Goal: Information Seeking & Learning: Learn about a topic

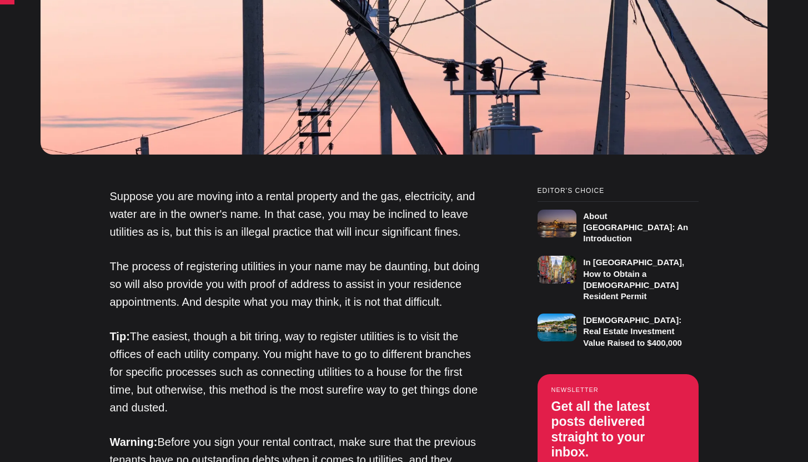
scroll to position [565, 0]
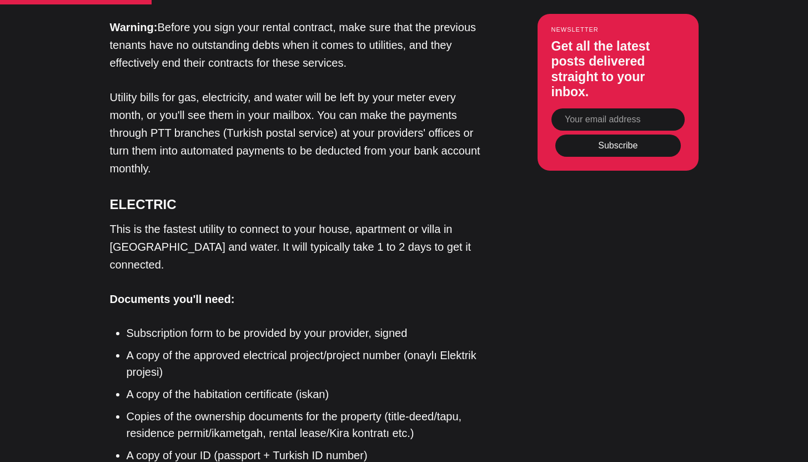
scroll to position [983, 0]
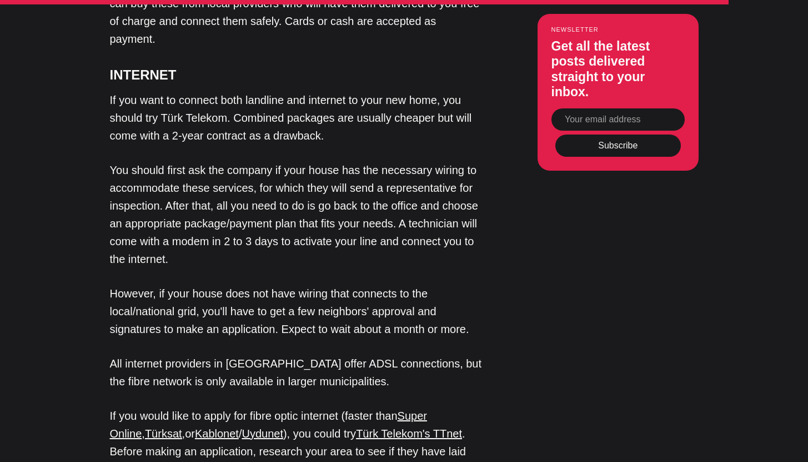
scroll to position [2771, 0]
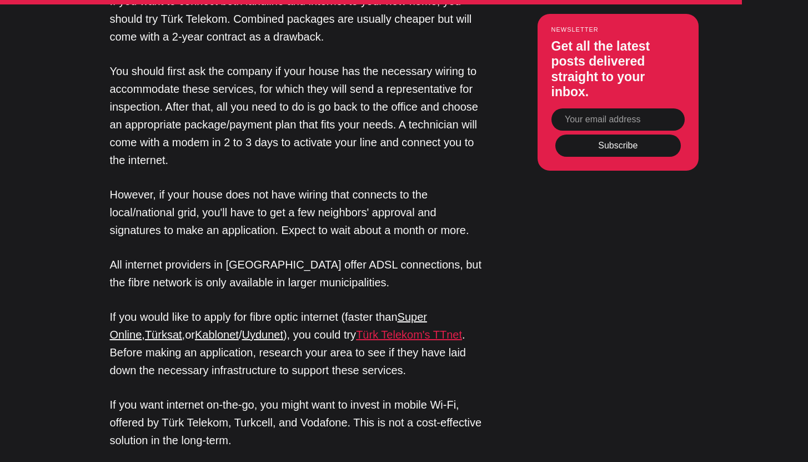
click at [356, 328] on link "Türk Telekom's TTnet" at bounding box center [409, 334] width 106 height 12
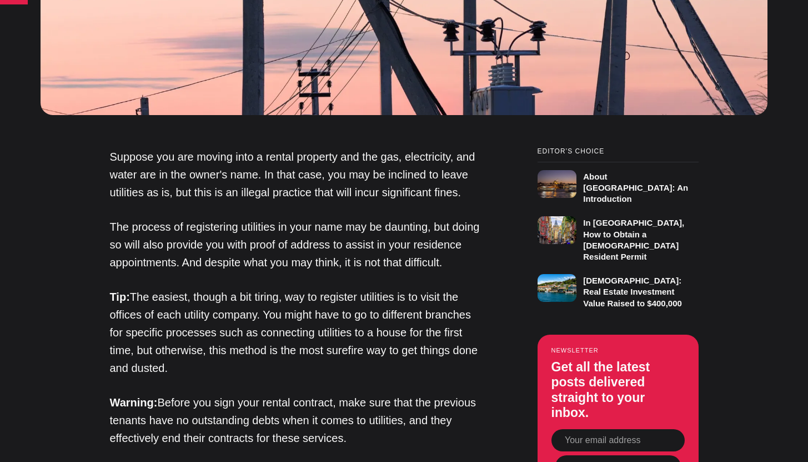
scroll to position [1124, 0]
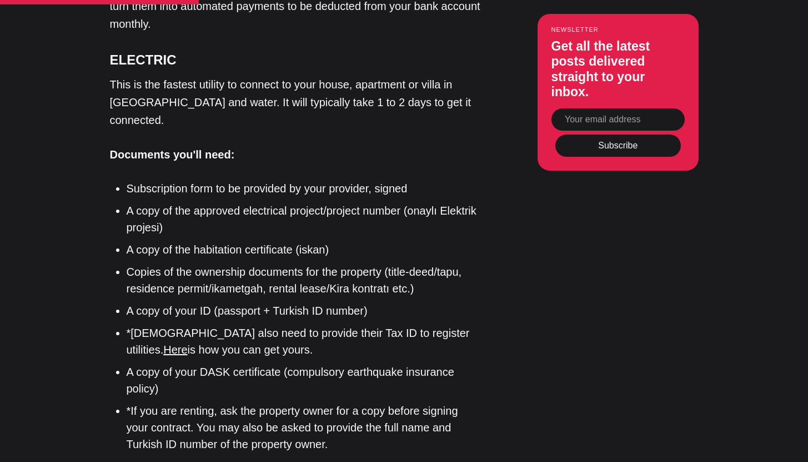
click at [314, 241] on li "A copy of the habitation certificate (iskan)" at bounding box center [304, 249] width 355 height 17
copy li "iskan"
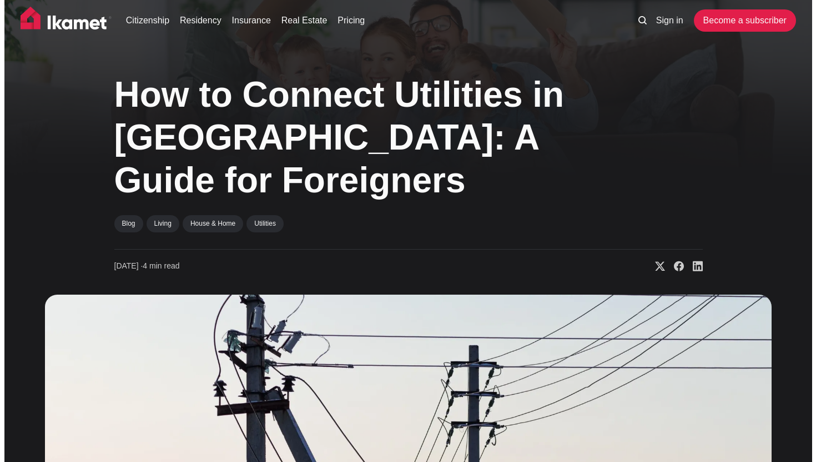
scroll to position [0, 0]
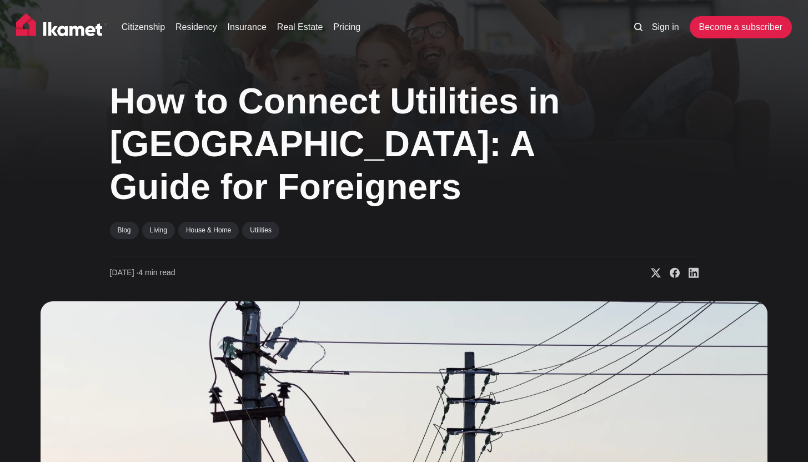
click at [634, 30] on icon at bounding box center [638, 27] width 8 height 8
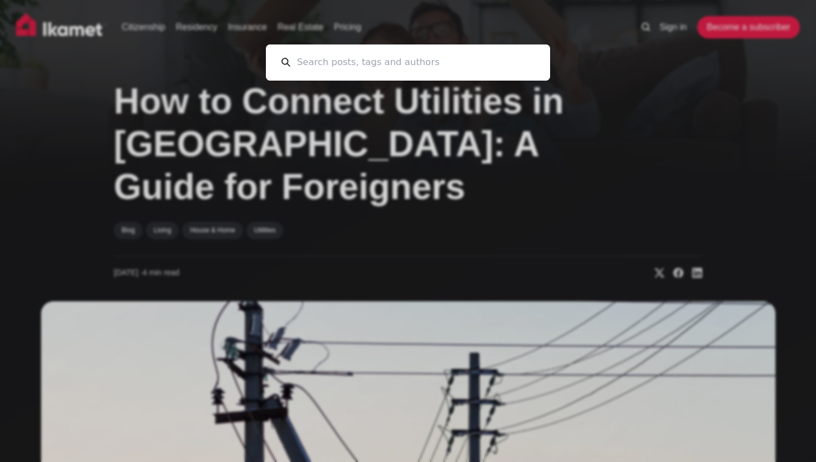
paste input "iskan"
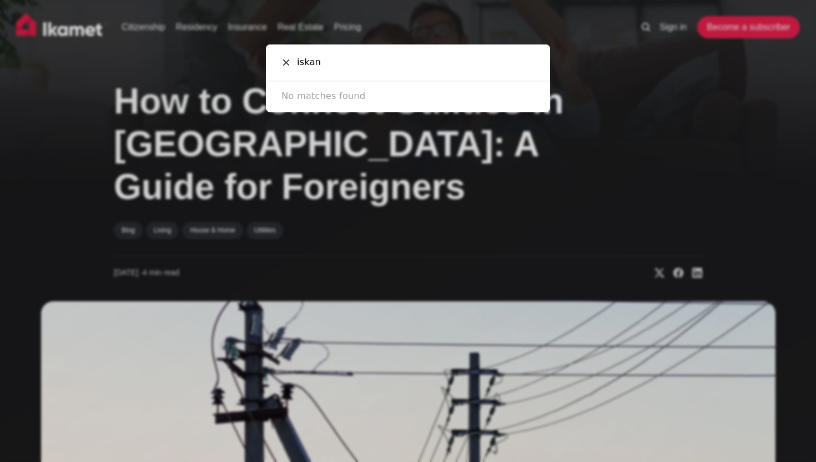
type input "iskan"
click at [98, 110] on div "iskan Cancel No matches found" at bounding box center [408, 231] width 816 height 462
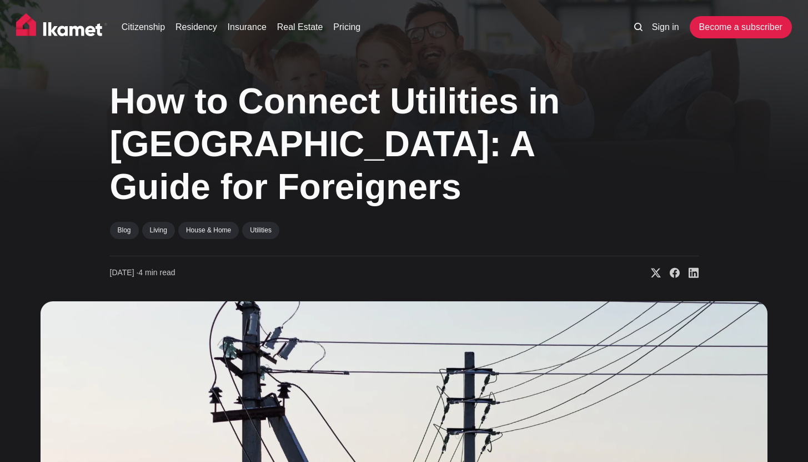
click at [58, 23] on img at bounding box center [61, 27] width 91 height 28
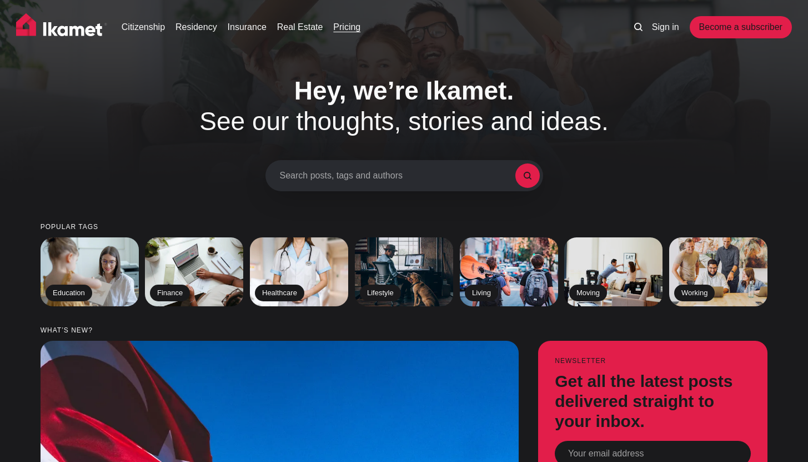
click at [352, 31] on link "Pricing" at bounding box center [346, 27] width 27 height 13
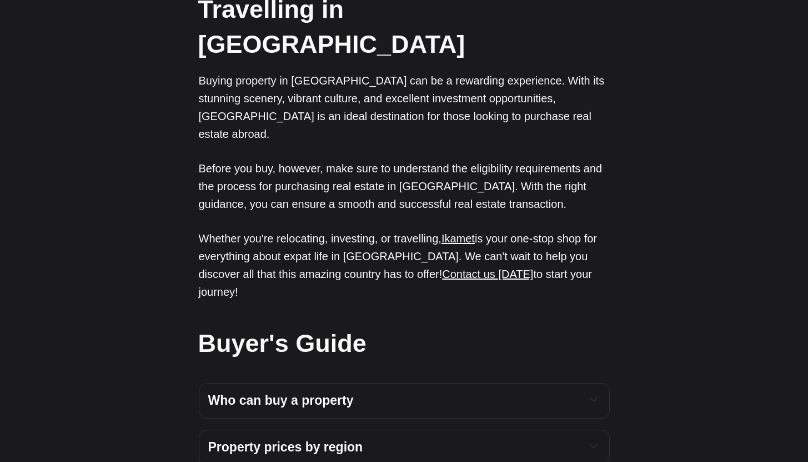
scroll to position [2963, 0]
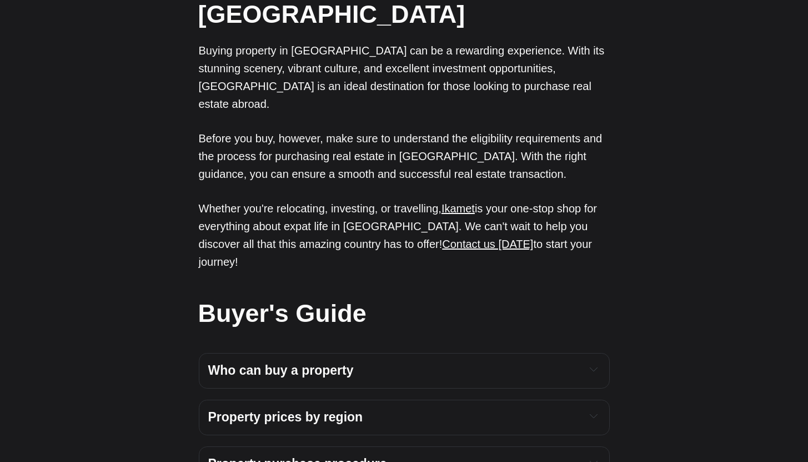
click at [234, 453] on strong "Property purchase procedure" at bounding box center [297, 463] width 179 height 14
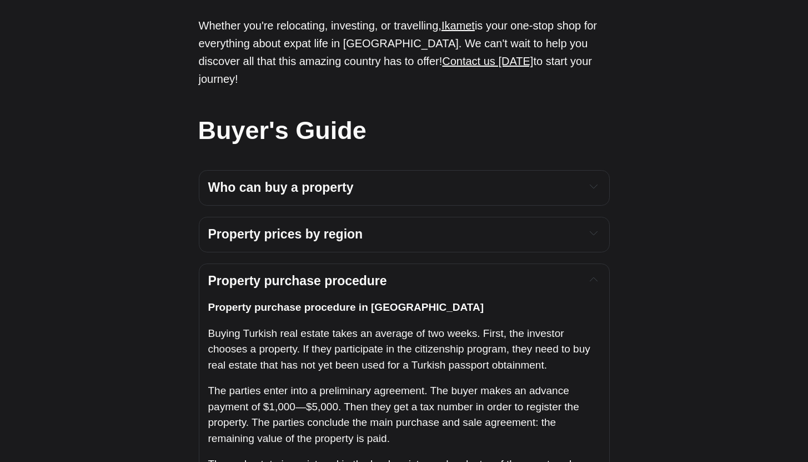
scroll to position [3158, 0]
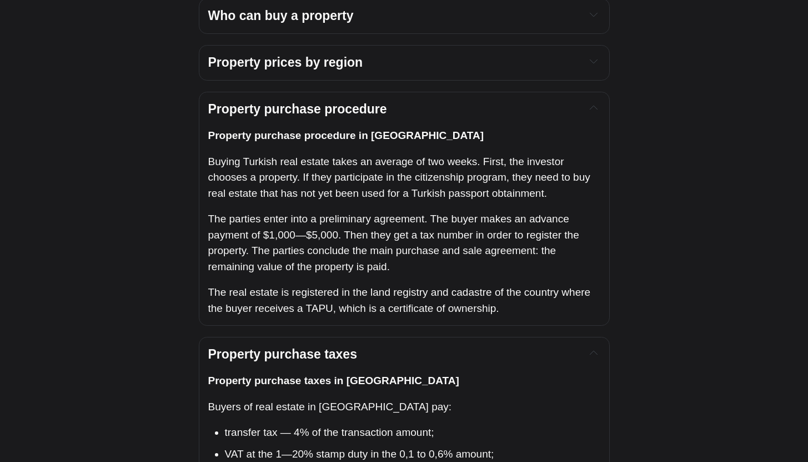
scroll to position [3313, 0]
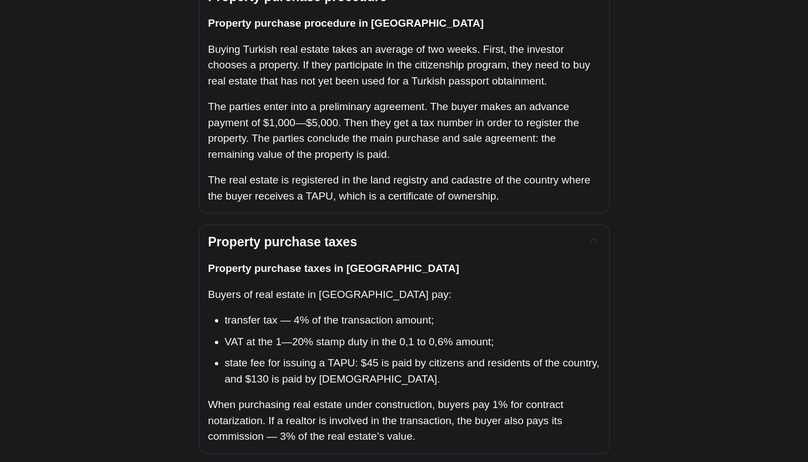
scroll to position [3429, 0]
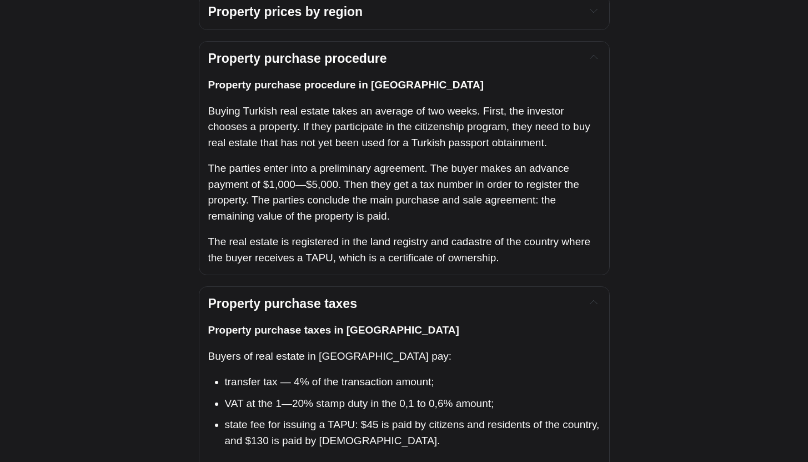
scroll to position [3367, 0]
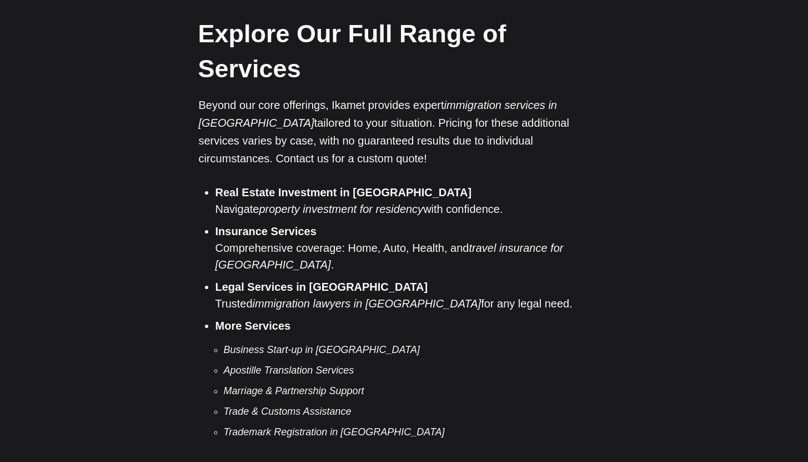
scroll to position [2333, 0]
